Goal: Task Accomplishment & Management: Manage account settings

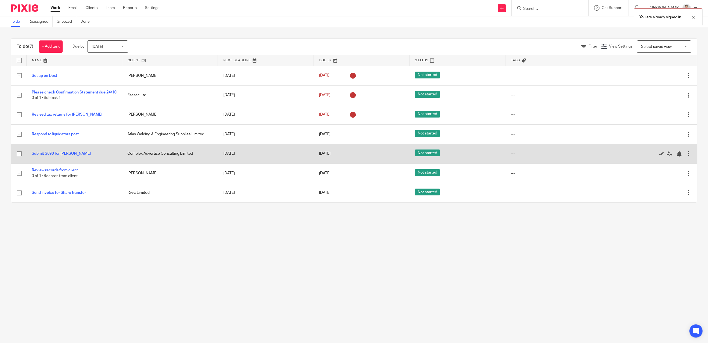
click at [689, 156] on div at bounding box center [688, 153] width 5 height 5
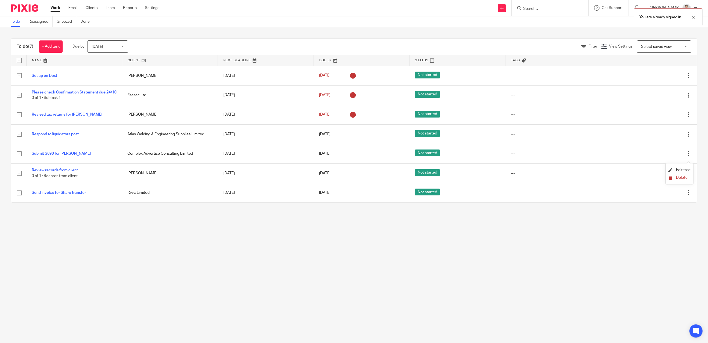
click at [675, 179] on button "Delete" at bounding box center [679, 178] width 22 height 4
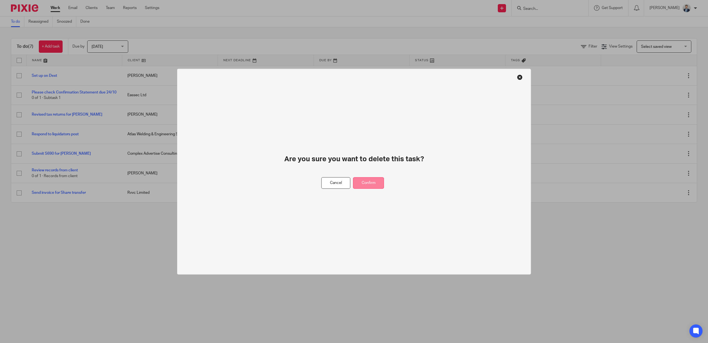
click at [364, 182] on button "Confirm" at bounding box center [368, 183] width 31 height 12
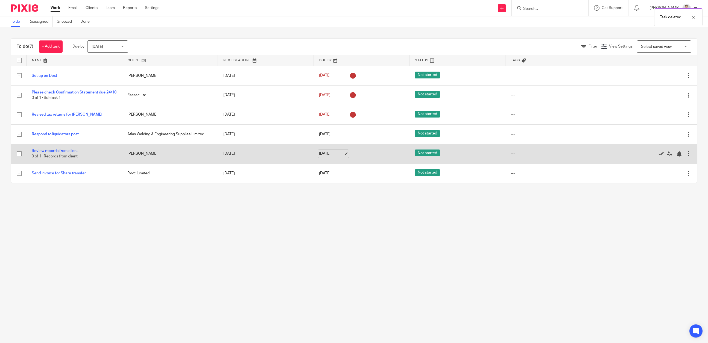
click at [321, 157] on link "[DATE]" at bounding box center [331, 154] width 25 height 6
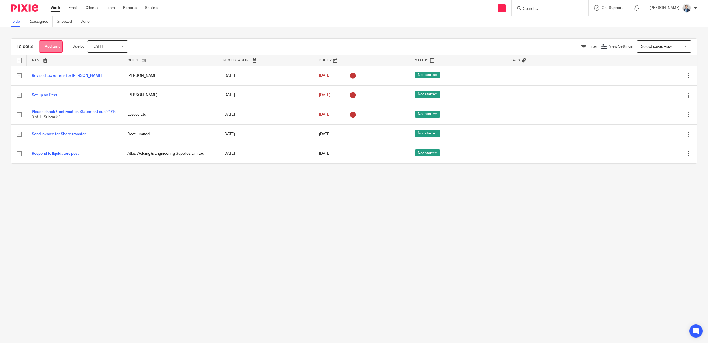
click at [57, 45] on link "+ Add task" at bounding box center [51, 46] width 24 height 12
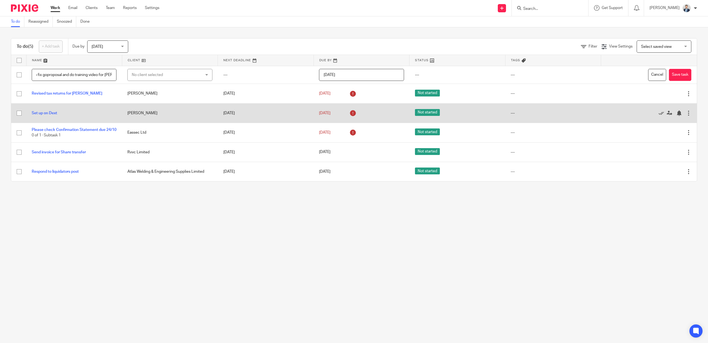
scroll to position [0, 5]
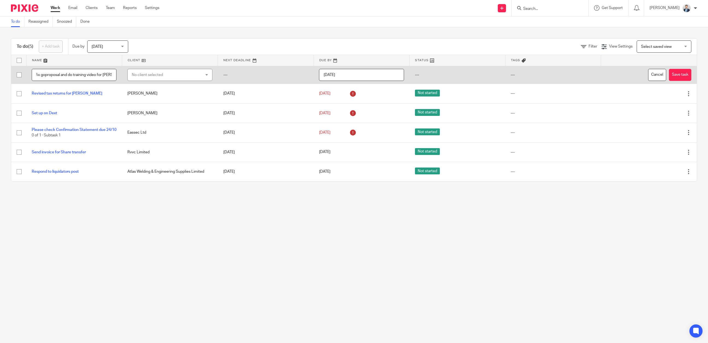
type input "To fix goproposal and do training video for [PERSON_NAME]"
click at [385, 77] on input "[DATE]" at bounding box center [361, 75] width 85 height 12
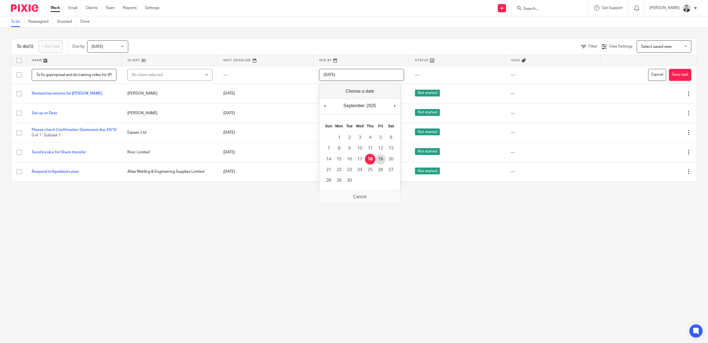
type input "[DATE]"
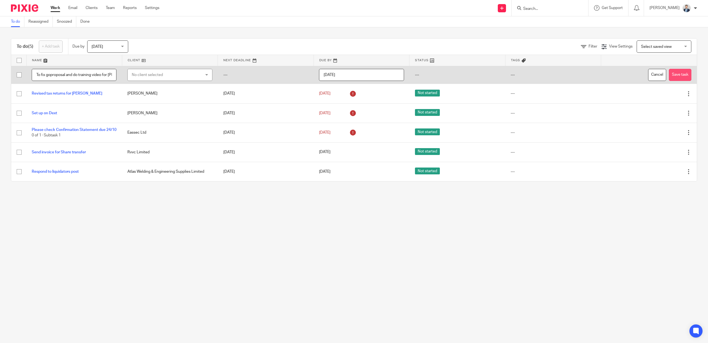
click at [672, 70] on button "Save task" at bounding box center [680, 75] width 22 height 12
